Goal: Information Seeking & Learning: Understand process/instructions

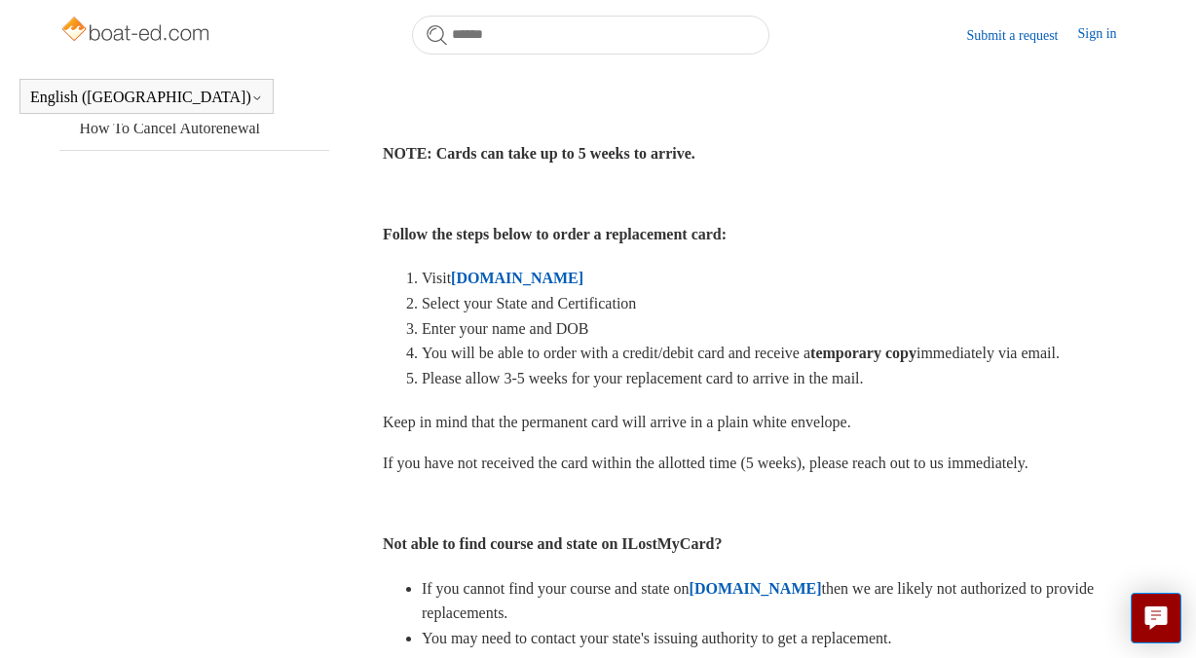
scroll to position [483, 0]
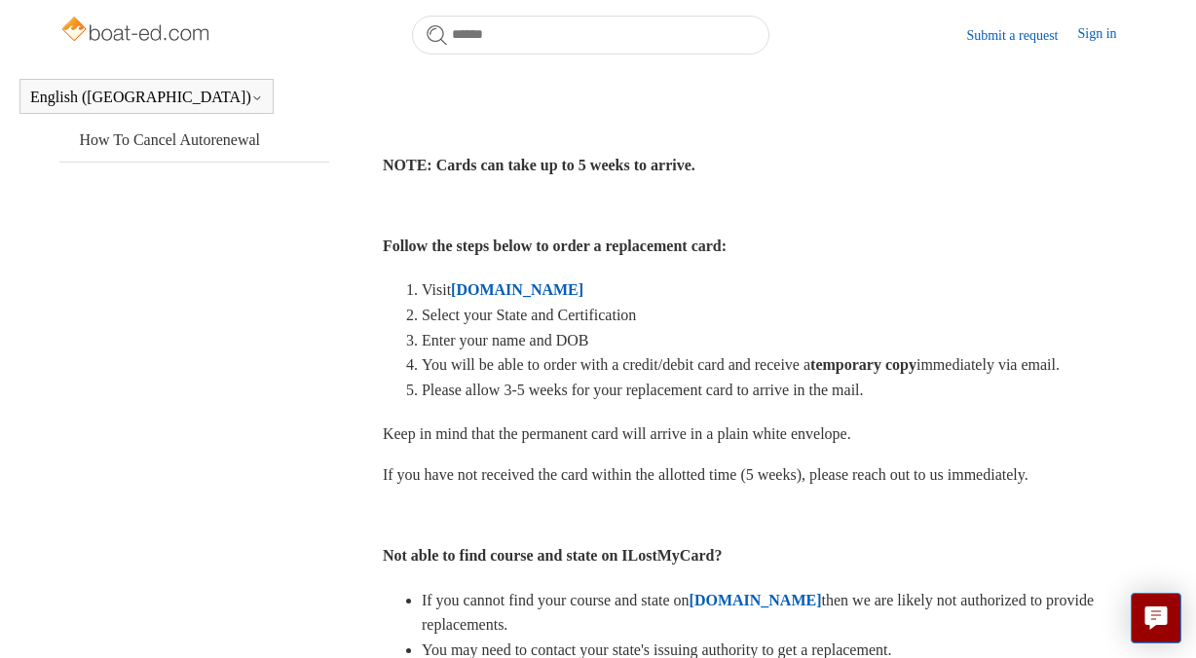
click at [569, 298] on strong "[DOMAIN_NAME]" at bounding box center [517, 289] width 132 height 17
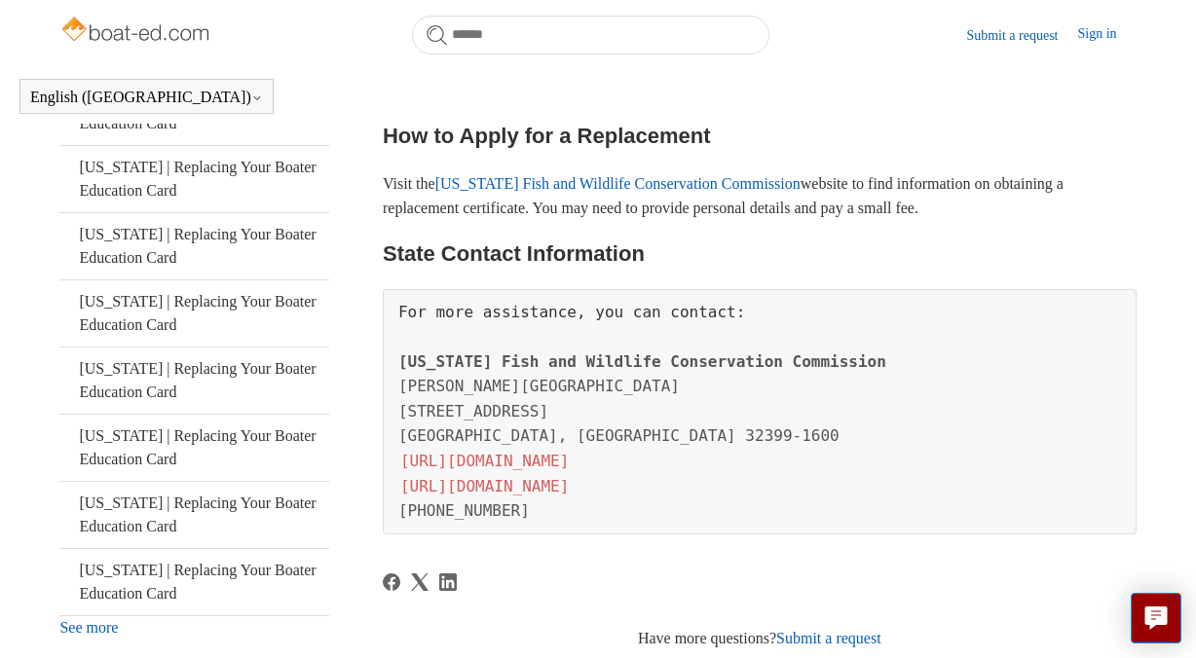
scroll to position [433, 0]
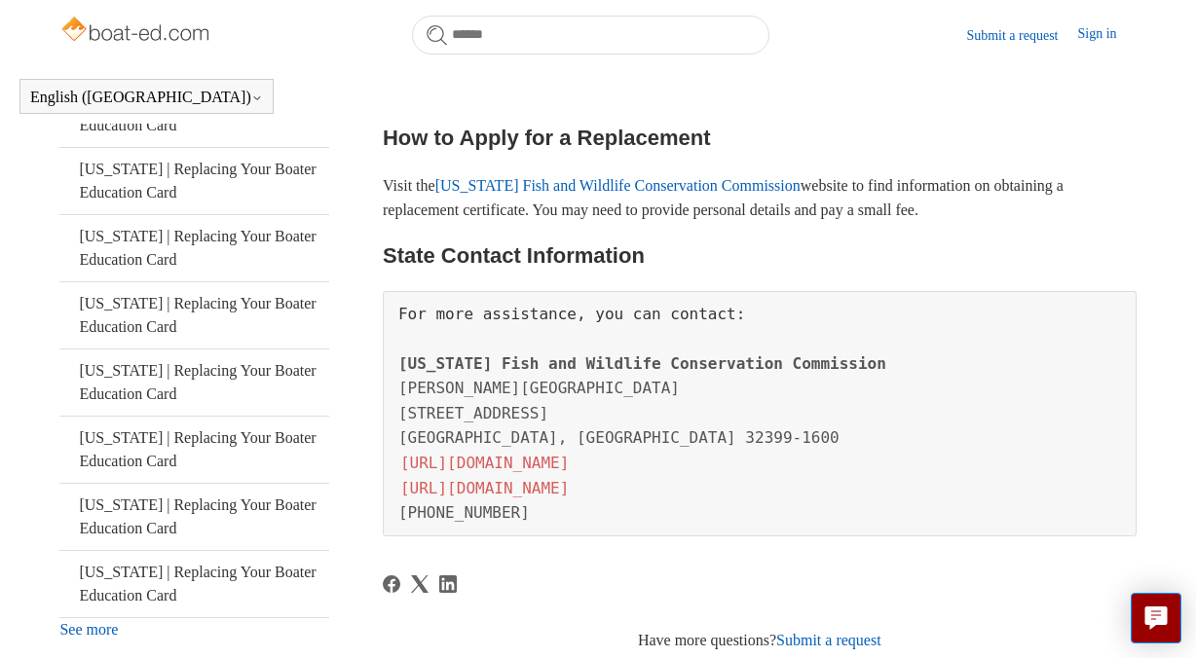
click at [480, 177] on link "[US_STATE] Fish and Wildlife Conservation Commission" at bounding box center [617, 185] width 365 height 17
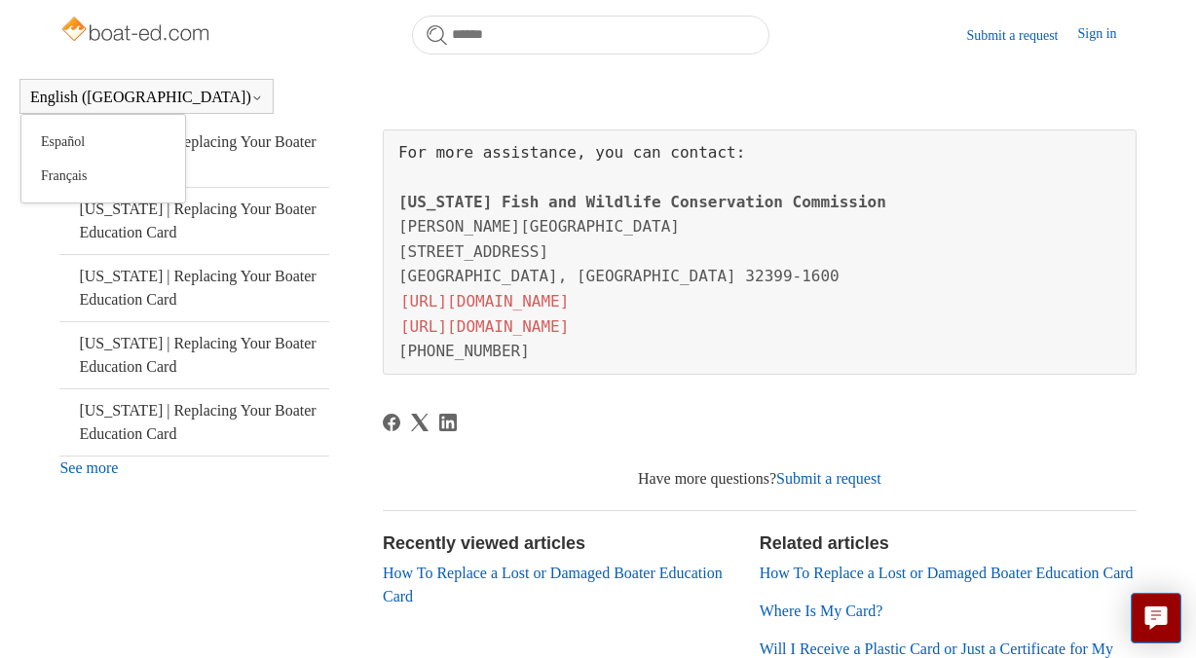
scroll to position [552, 0]
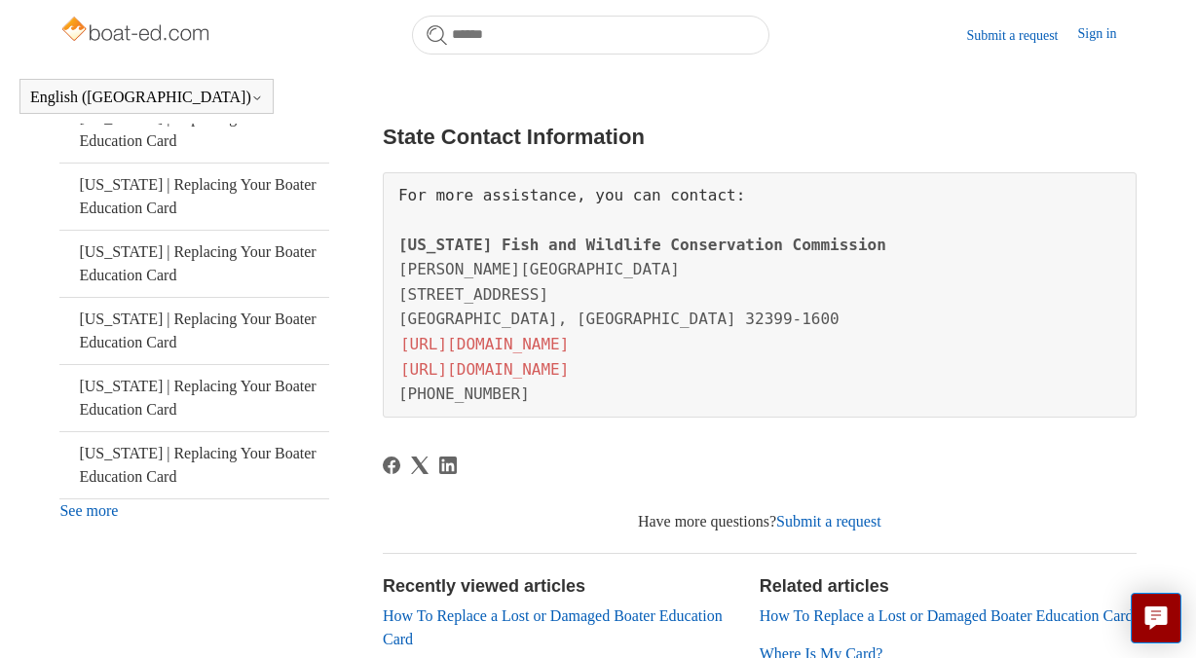
click at [437, 339] on link "[URL][DOMAIN_NAME]" at bounding box center [484, 344] width 172 height 22
click at [510, 368] on link "[URL][DOMAIN_NAME]" at bounding box center [484, 369] width 172 height 22
